Goal: Information Seeking & Learning: Learn about a topic

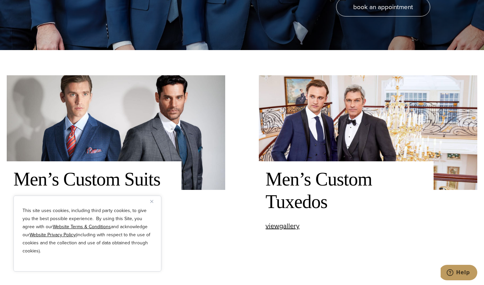
scroll to position [238, 0]
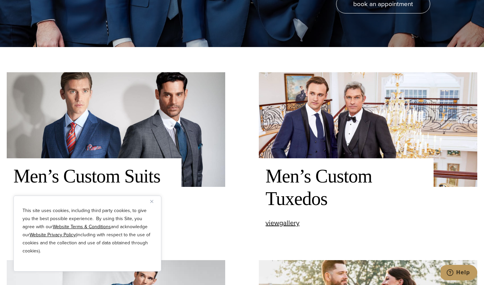
click at [152, 202] on img "Close" at bounding box center [151, 201] width 3 height 3
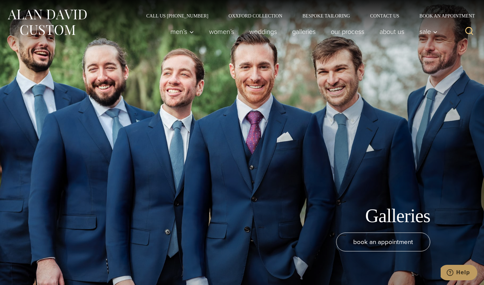
scroll to position [0, 0]
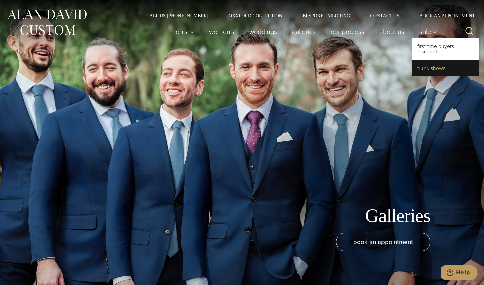
click at [430, 67] on link "Trunk Shows" at bounding box center [445, 68] width 67 height 16
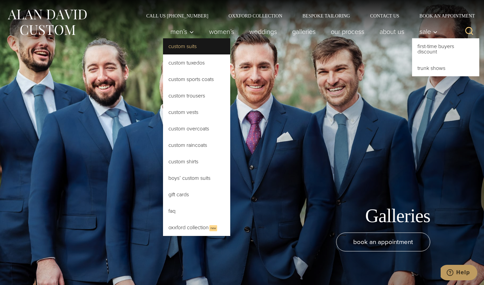
click at [182, 50] on link "Custom Suits" at bounding box center [196, 46] width 67 height 16
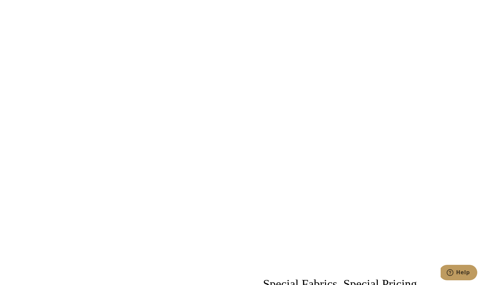
scroll to position [682, 0]
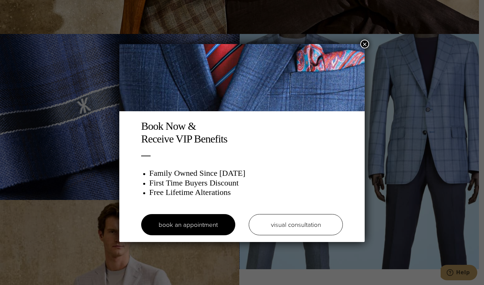
click at [367, 45] on button "×" at bounding box center [364, 44] width 9 height 9
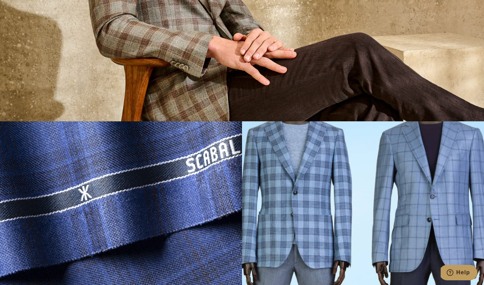
scroll to position [461, 0]
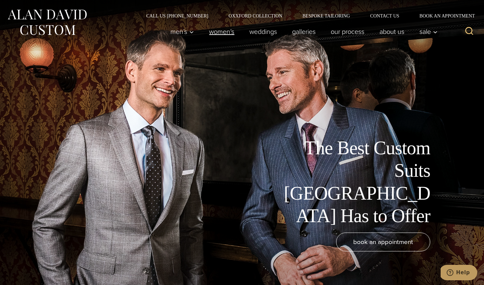
click at [227, 34] on link "Women’s" at bounding box center [222, 31] width 40 height 13
click at [318, 16] on link "Bespoke Tailoring" at bounding box center [326, 15] width 68 height 5
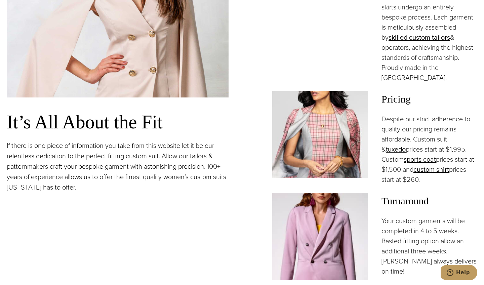
scroll to position [682, 0]
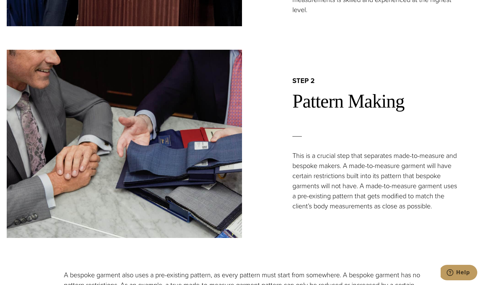
scroll to position [124, 0]
